Goal: Find specific page/section: Find specific page/section

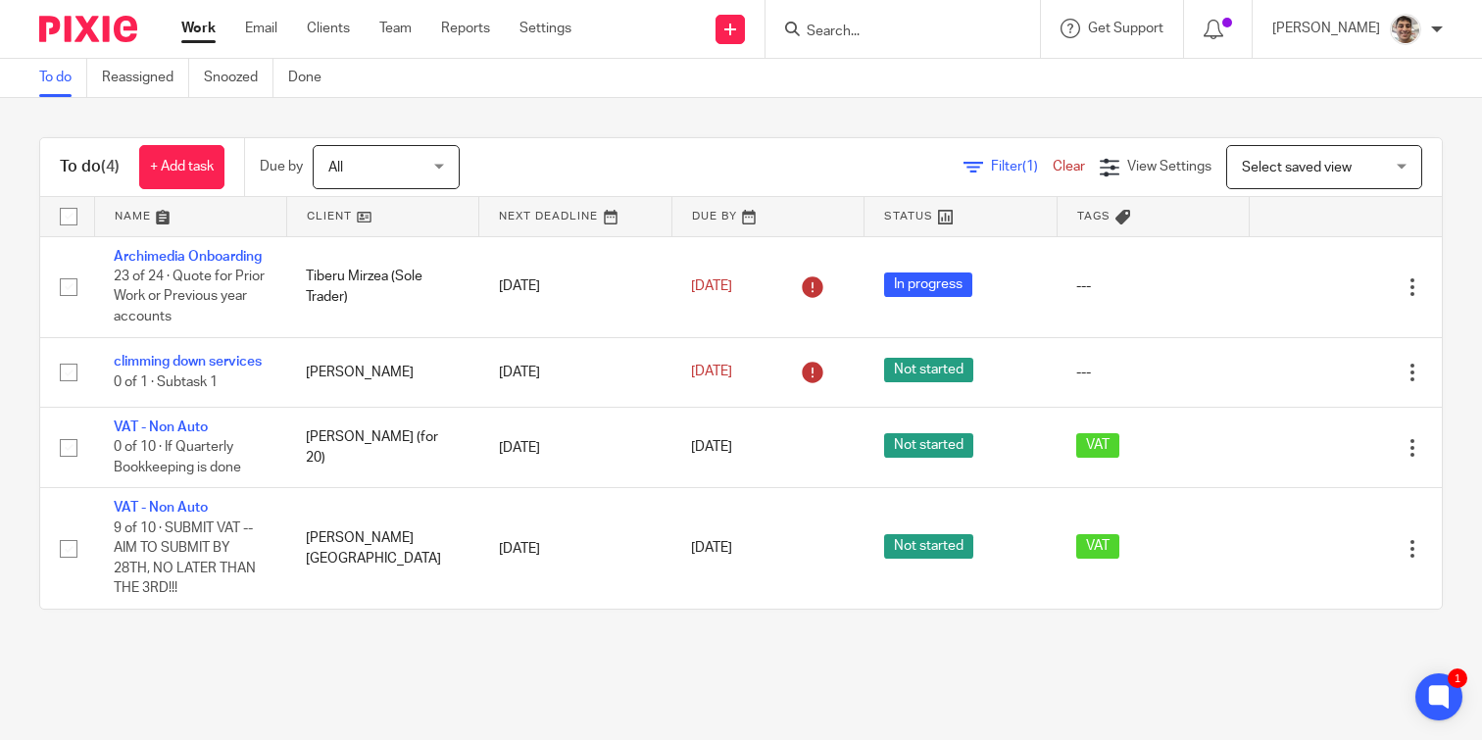
click at [934, 38] on input "Search" at bounding box center [893, 33] width 176 height 18
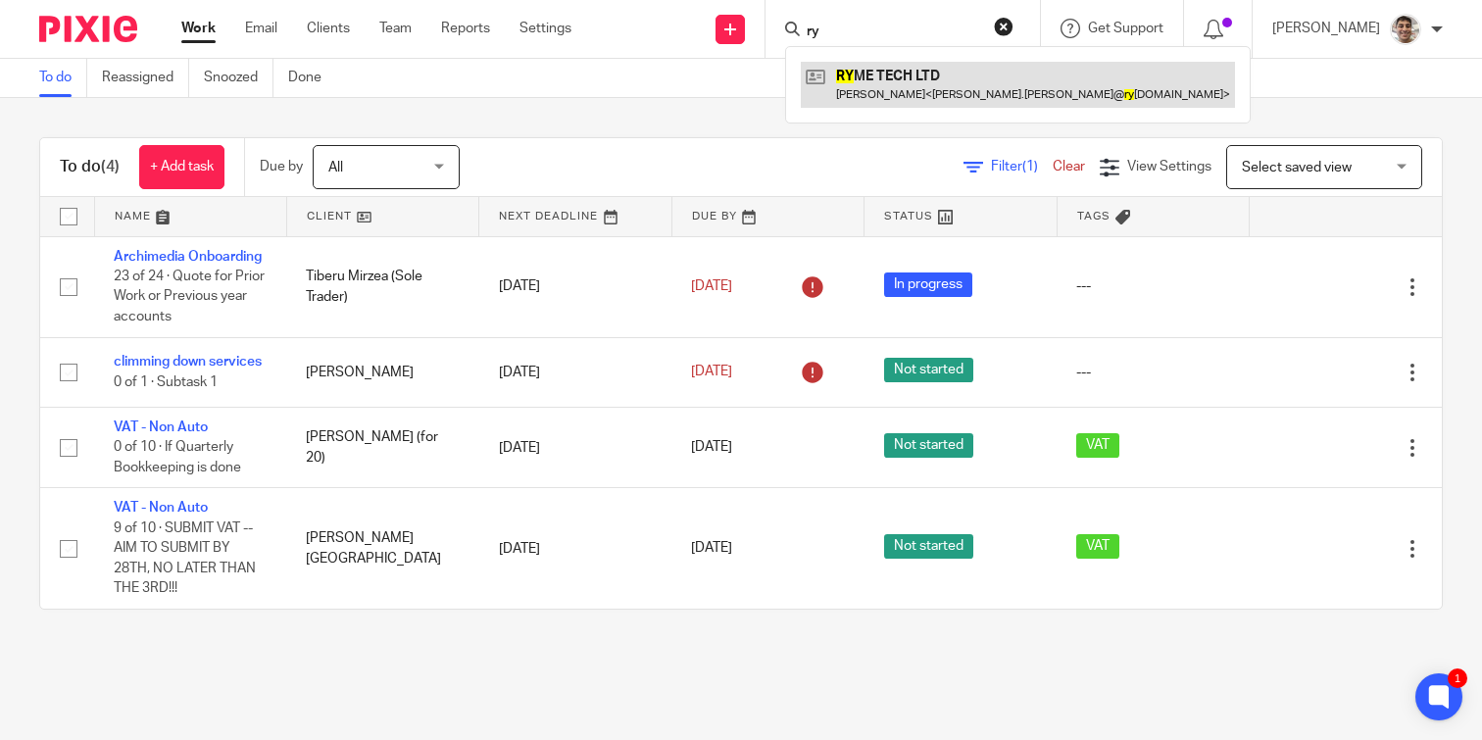
type input "ry"
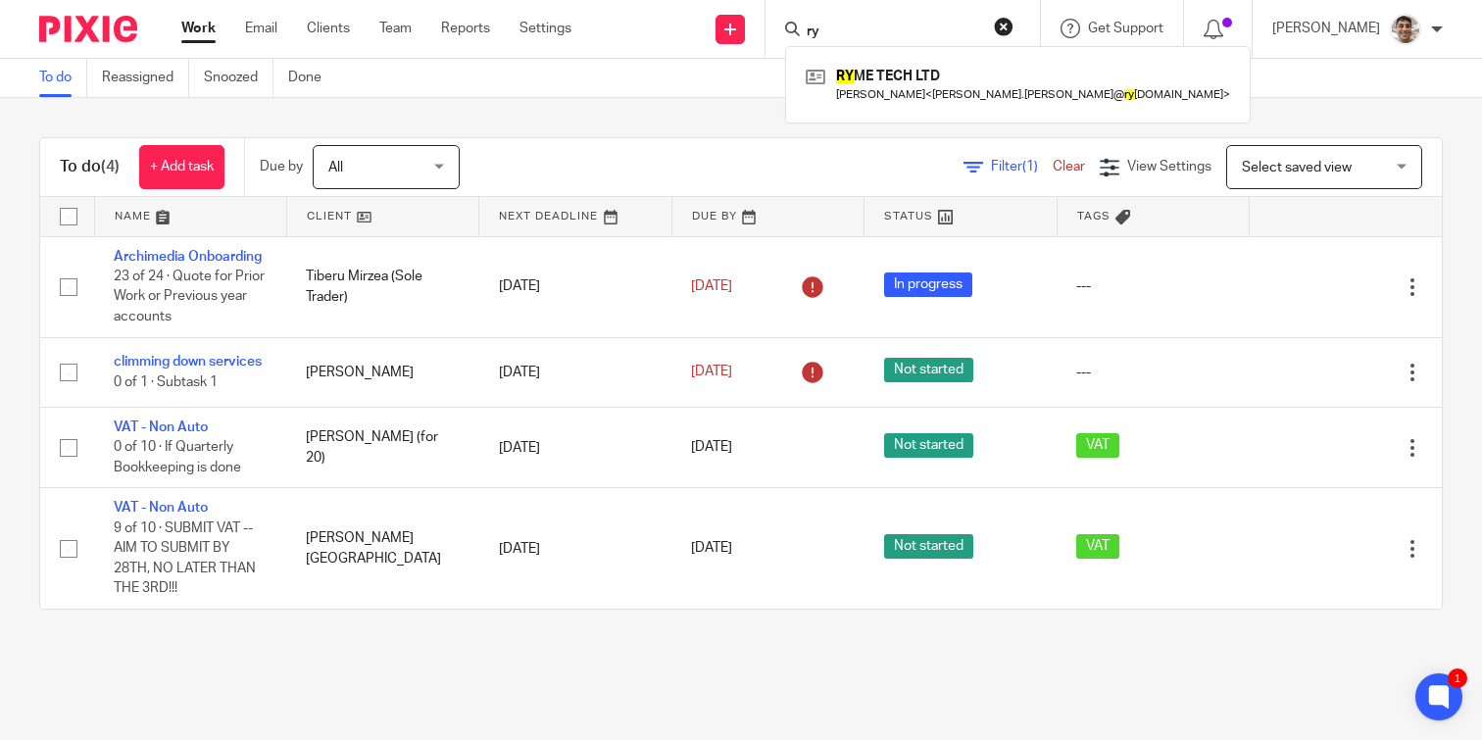
click at [565, 660] on main "To do Reassigned Snoozed Done To do (4) + Add task Due by All All [DATE] [DATE]…" at bounding box center [741, 370] width 1482 height 740
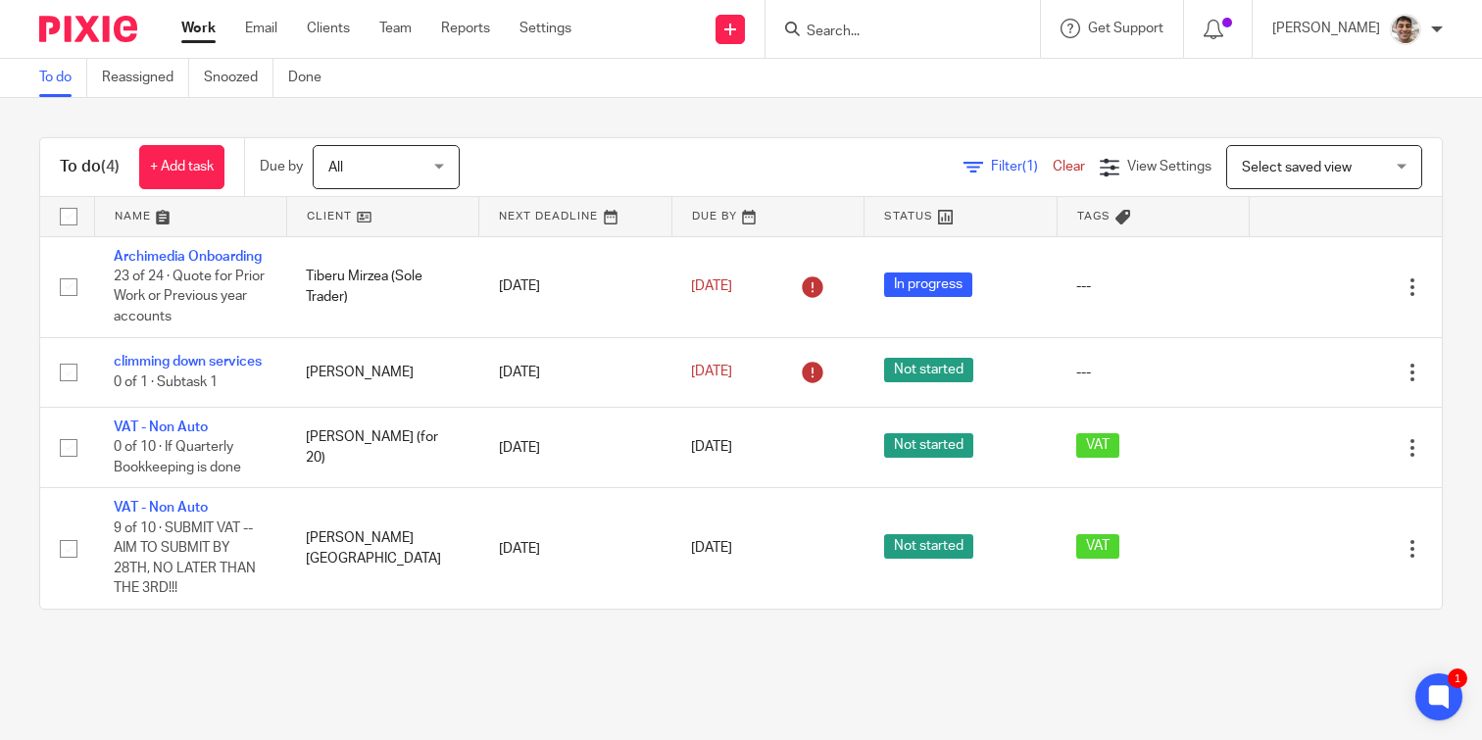
click at [661, 660] on main "To do Reassigned Snoozed Done To do (4) + Add task Due by All All [DATE] [DATE]…" at bounding box center [741, 370] width 1482 height 740
click at [878, 33] on input "Search" at bounding box center [893, 33] width 176 height 18
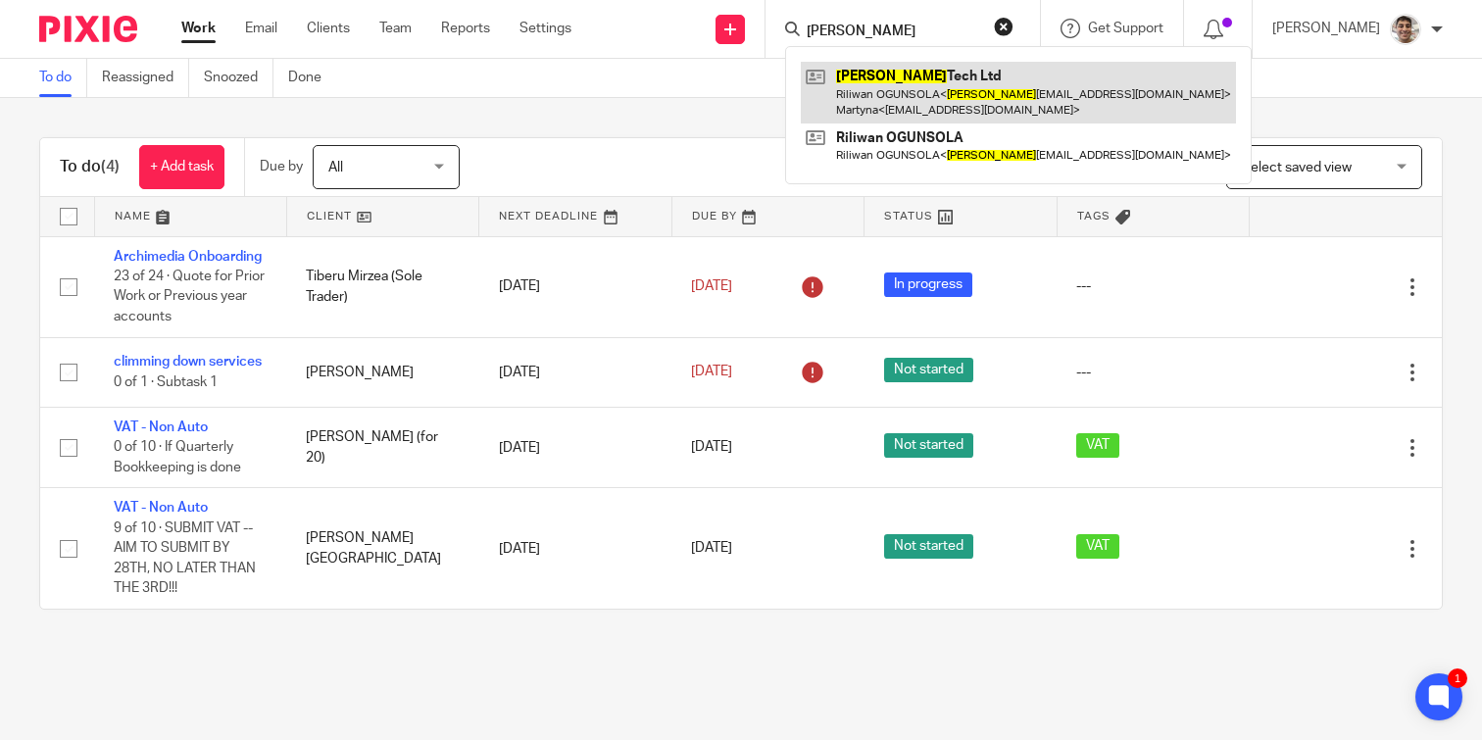
type input "[PERSON_NAME]"
click at [911, 73] on link at bounding box center [1018, 92] width 435 height 61
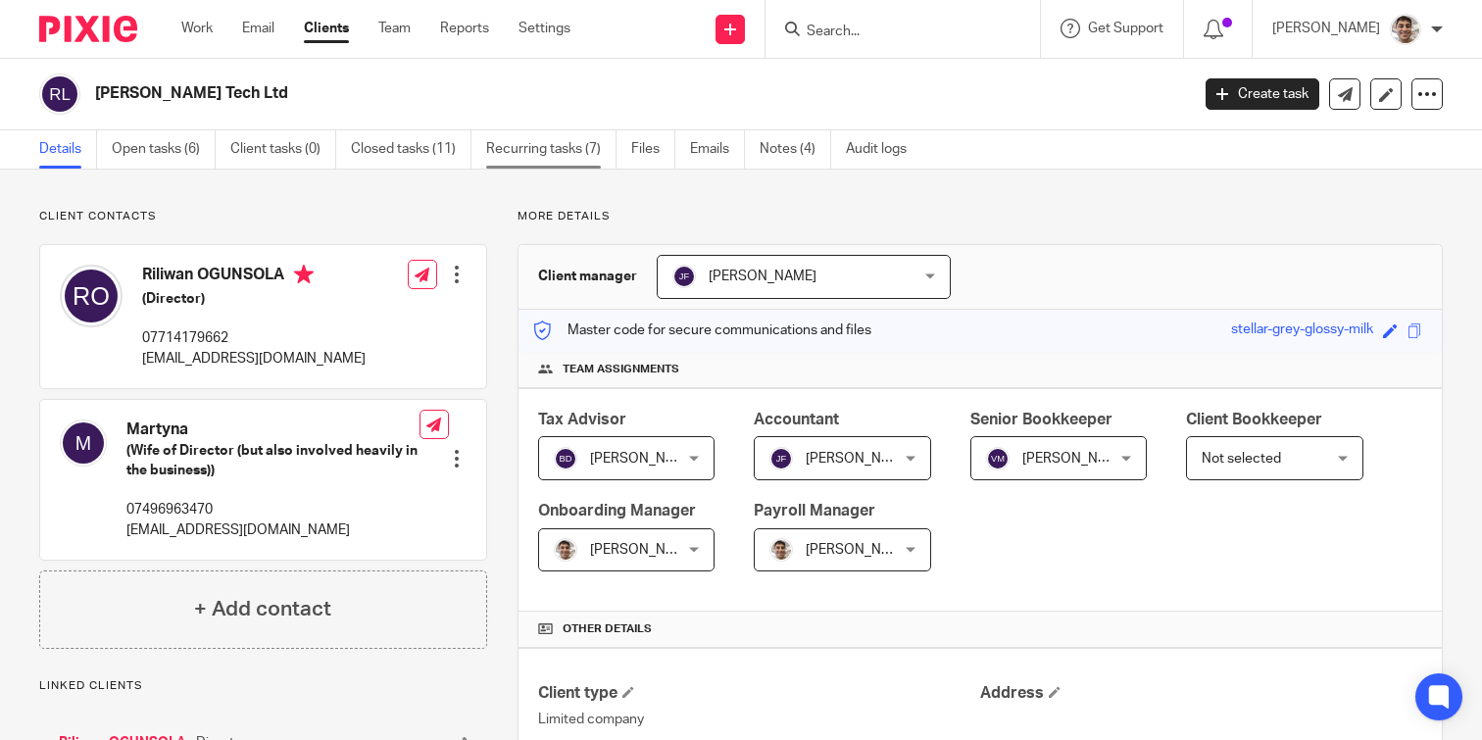
click at [589, 149] on link "Recurring tasks (7)" at bounding box center [551, 149] width 130 height 38
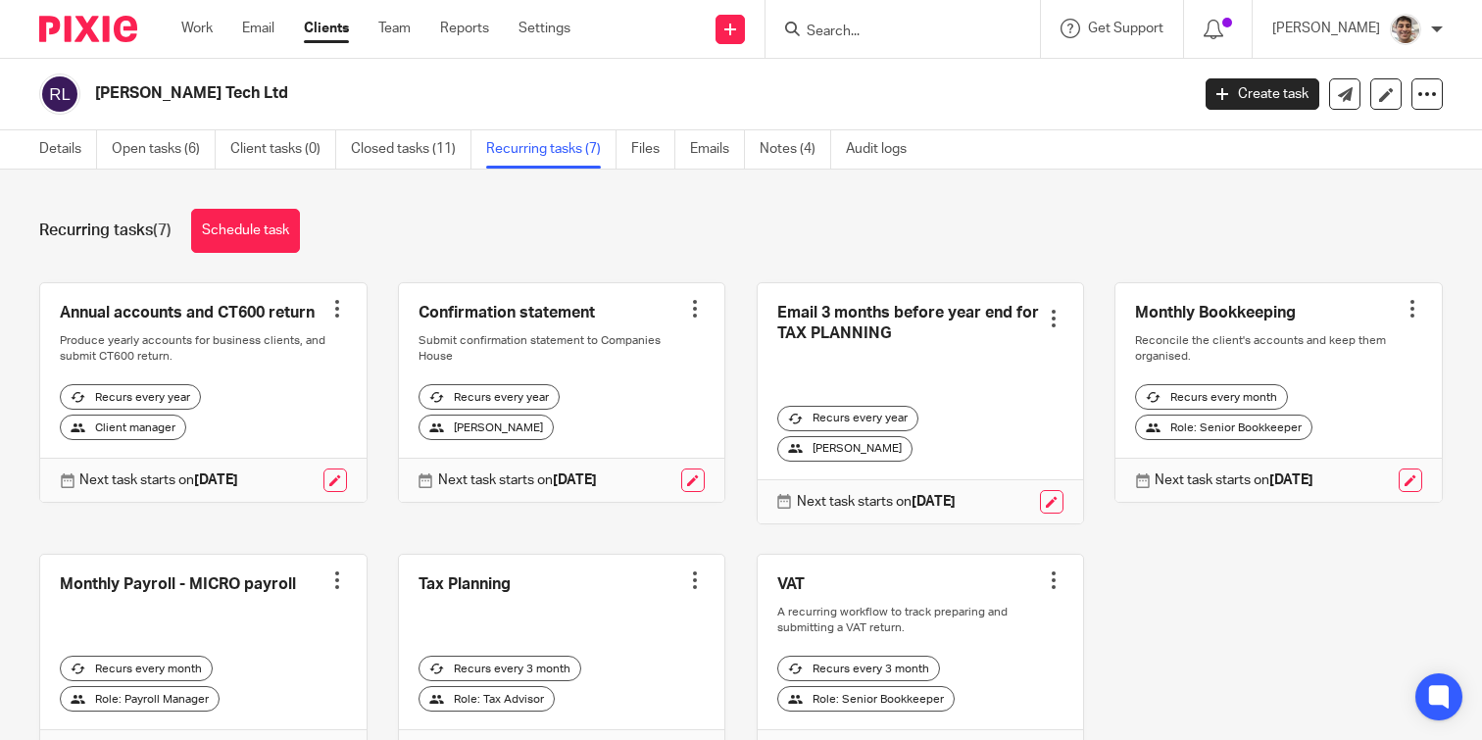
click at [1222, 602] on div "Annual accounts and CT600 return Create task Clone template Recalculate schedul…" at bounding box center [726, 543] width 1434 height 522
click at [1222, 631] on div "Annual accounts and CT600 return Create task Clone template Recalculate schedul…" at bounding box center [726, 543] width 1434 height 522
click at [1239, 617] on div "Annual accounts and CT600 return Create task Clone template Recalculate schedul…" at bounding box center [726, 543] width 1434 height 522
click at [1239, 633] on div "Annual accounts and CT600 return Create task Clone template Recalculate schedul…" at bounding box center [726, 543] width 1434 height 522
click at [1240, 620] on div "Annual accounts and CT600 return Create task Clone template Recalculate schedul…" at bounding box center [726, 543] width 1434 height 522
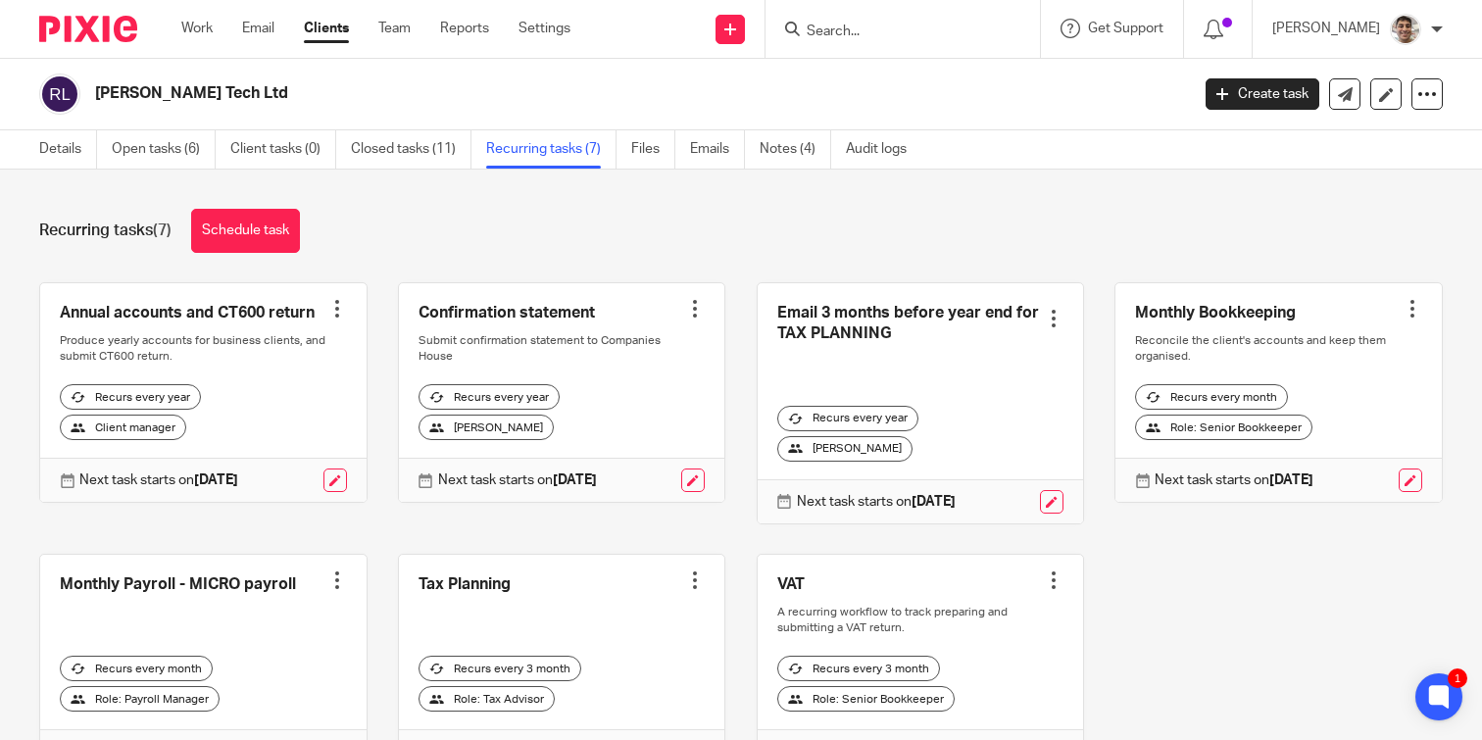
click at [893, 226] on div "Recurring tasks (7) Schedule task" at bounding box center [740, 231] width 1403 height 44
click at [968, 226] on div "Recurring tasks (7) Schedule task" at bounding box center [740, 231] width 1403 height 44
click at [962, 238] on div "Recurring tasks (7) Schedule task" at bounding box center [740, 231] width 1403 height 44
click at [985, 228] on div "Recurring tasks (7) Schedule task" at bounding box center [740, 231] width 1403 height 44
